Goal: Task Accomplishment & Management: Manage account settings

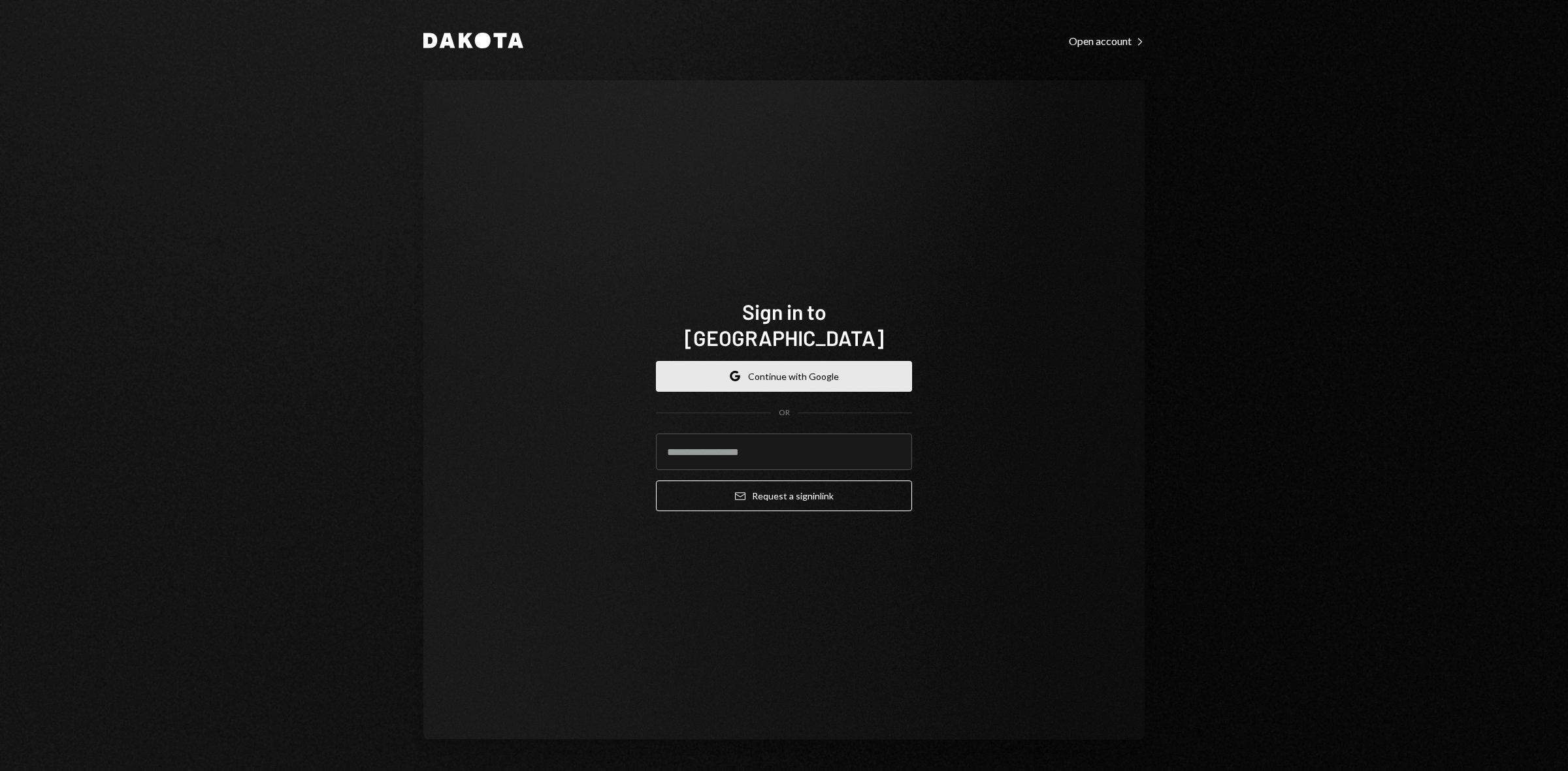
click at [780, 366] on button "Google Continue with Google" at bounding box center [784, 376] width 256 height 31
click at [746, 361] on button "Google Continue with Google" at bounding box center [784, 376] width 256 height 31
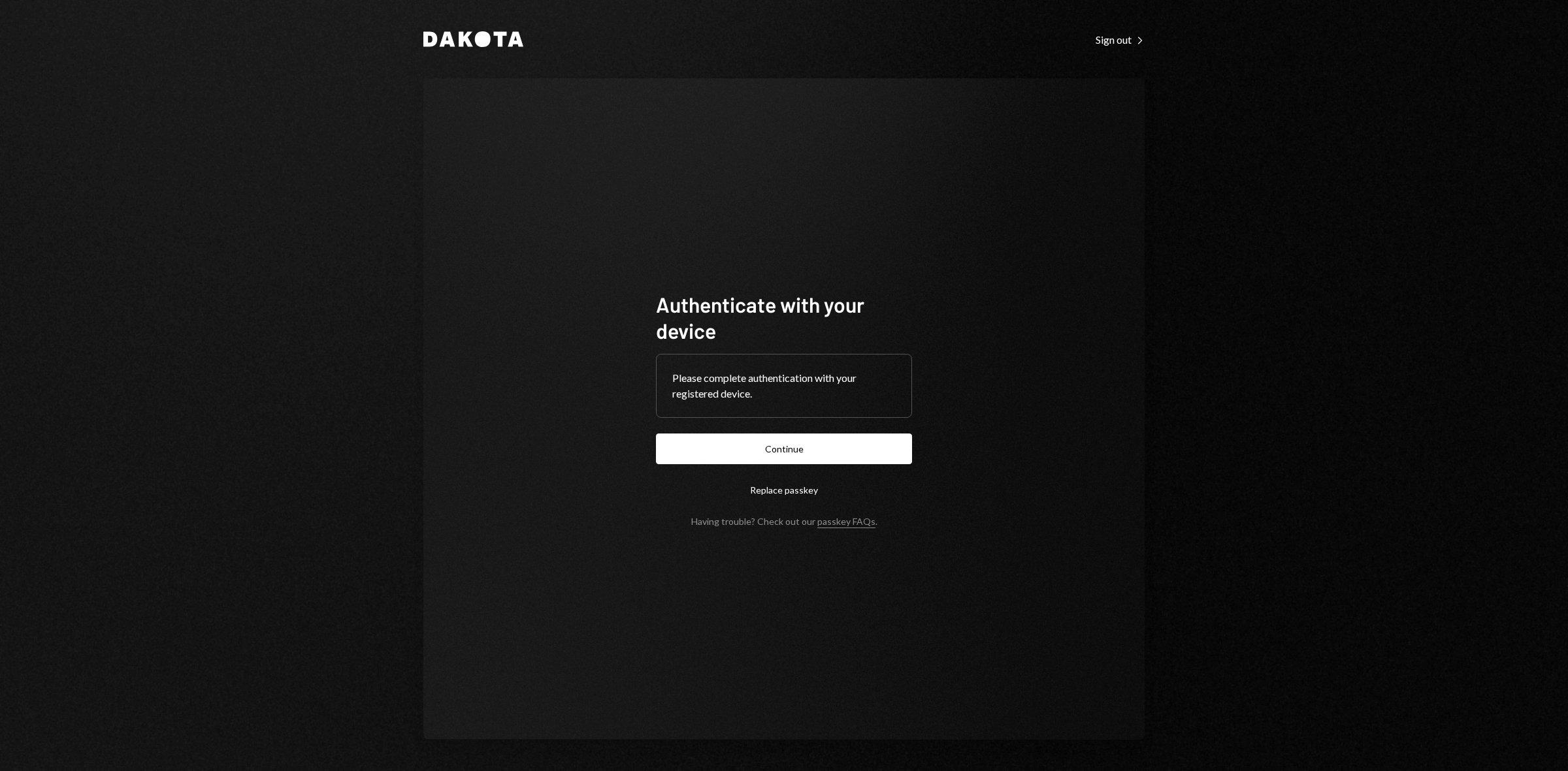
drag, startPoint x: 903, startPoint y: 420, endPoint x: 901, endPoint y: 430, distance: 10.2
click at [902, 421] on form "Authenticate with your device Please complete authentication with your register…" at bounding box center [784, 409] width 256 height 236
click at [899, 446] on button "Continue" at bounding box center [784, 448] width 256 height 31
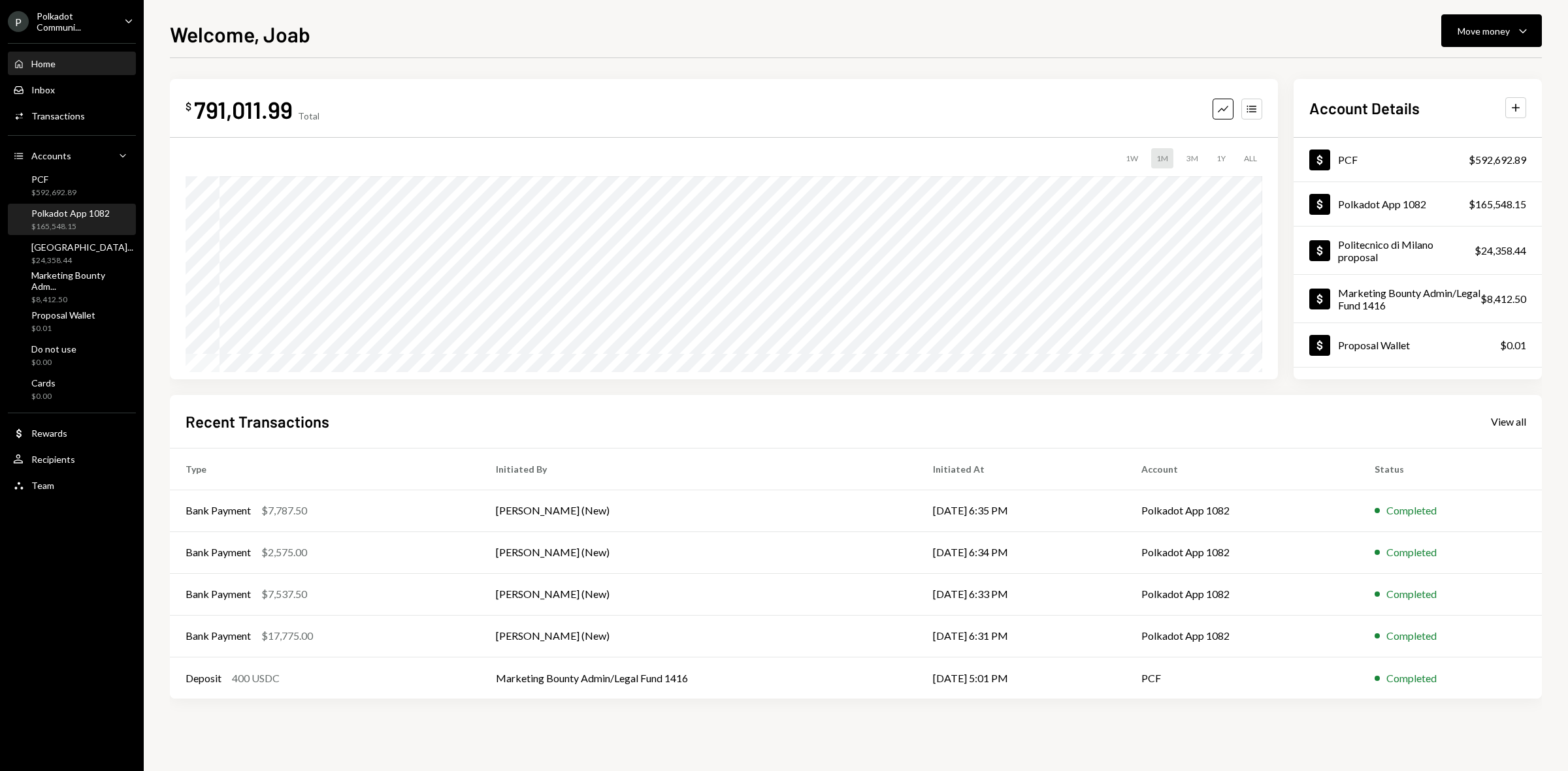
click at [63, 225] on div "$165,548.15" at bounding box center [71, 227] width 78 height 11
